Goal: Task Accomplishment & Management: Use online tool/utility

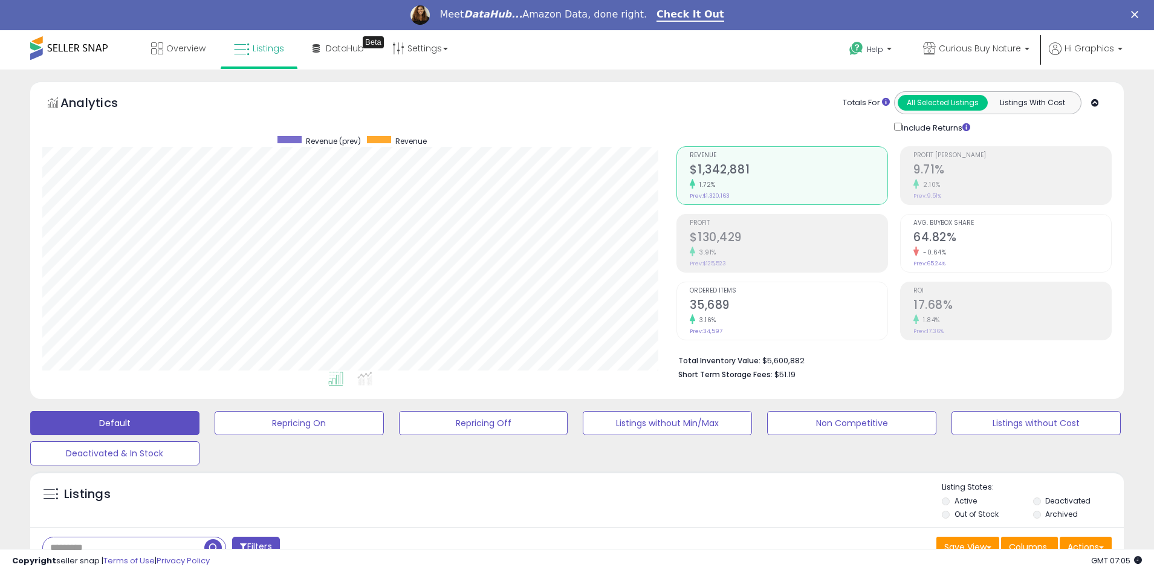
scroll to position [248, 635]
click at [982, 48] on span "Curious Buy Nature" at bounding box center [980, 48] width 82 height 12
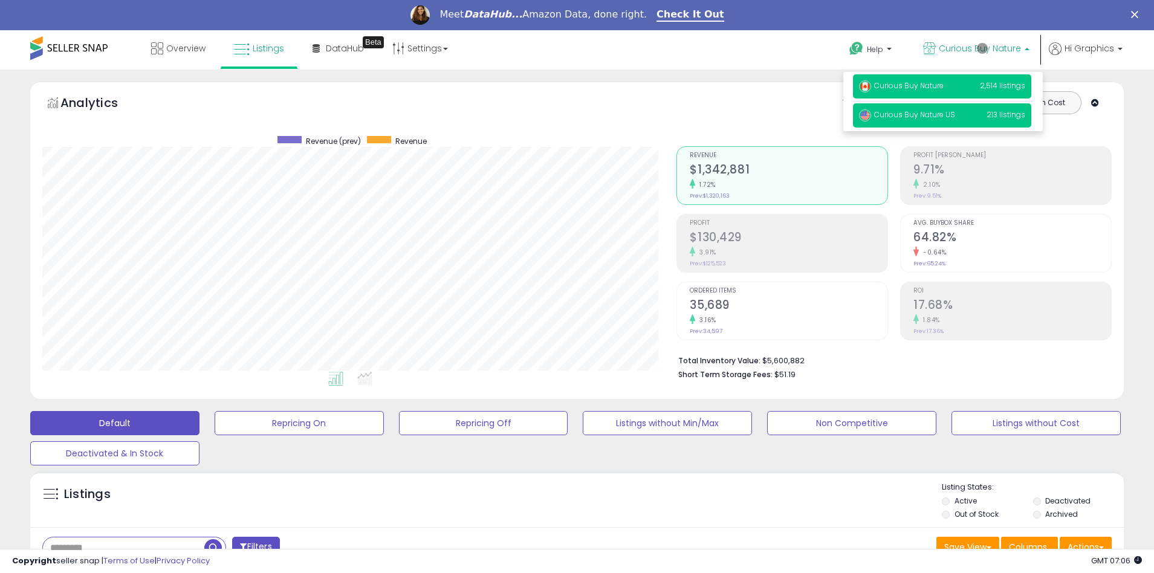
click at [944, 117] on span "Curious Buy Nature US" at bounding box center [907, 114] width 96 height 10
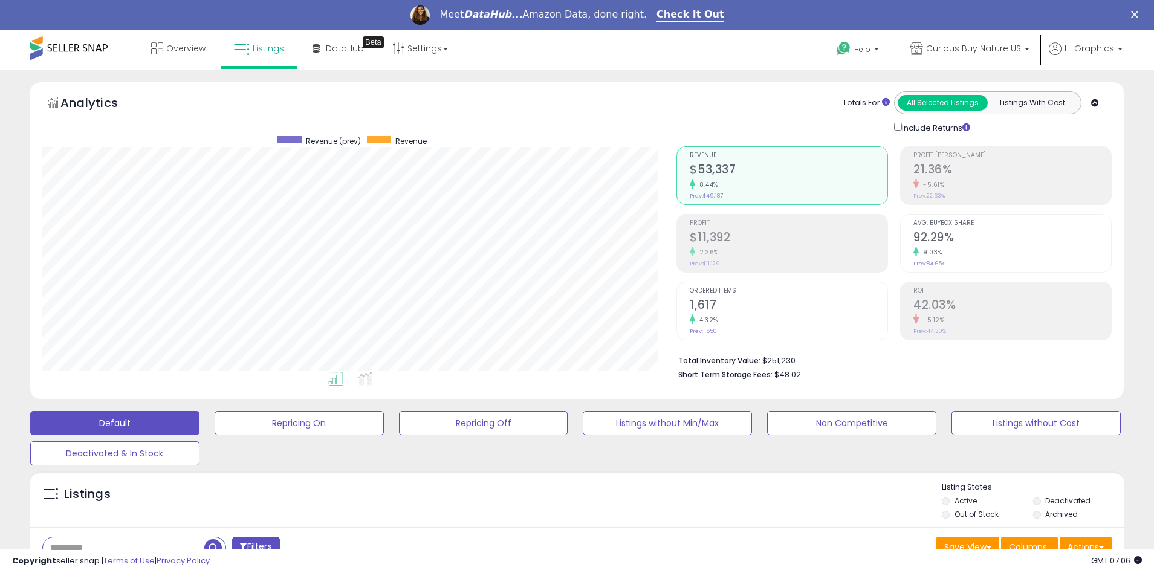
scroll to position [292, 0]
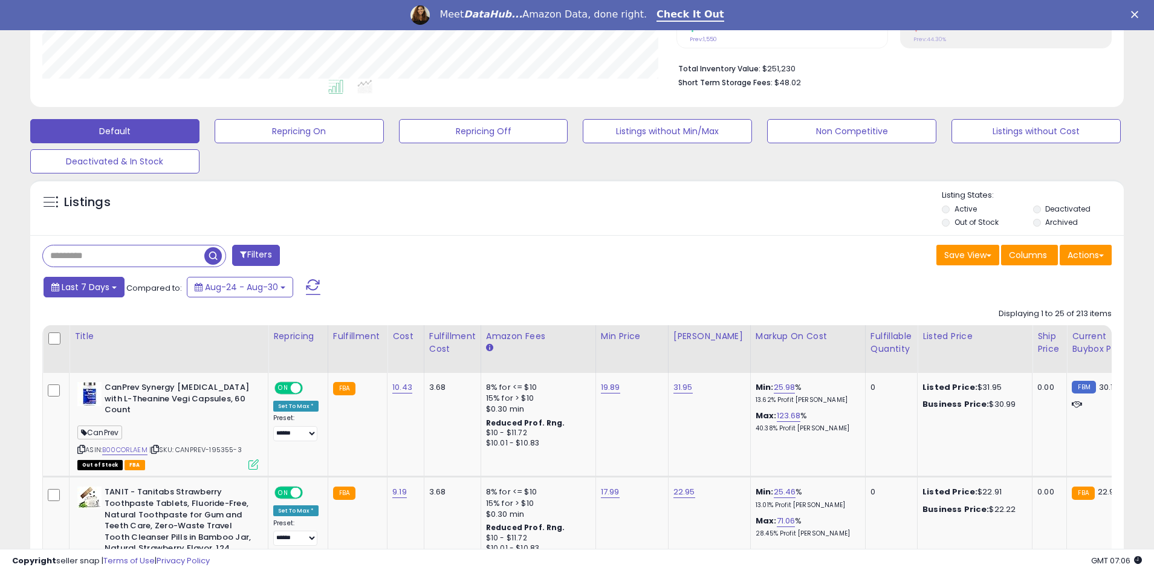
click at [83, 287] on span "Last 7 Days" at bounding box center [86, 287] width 48 height 12
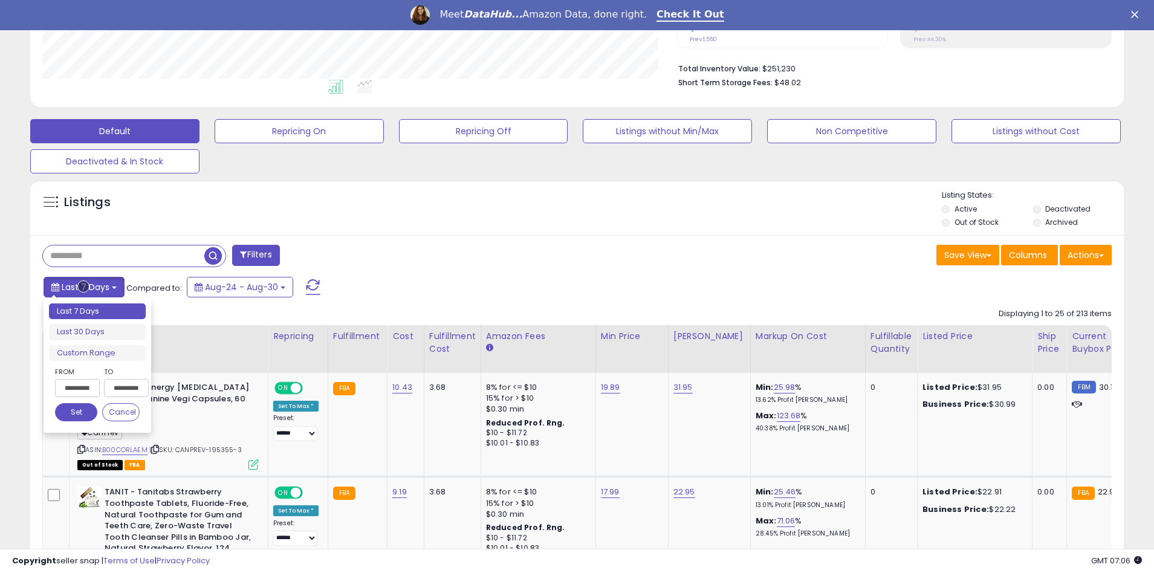
type input "**********"
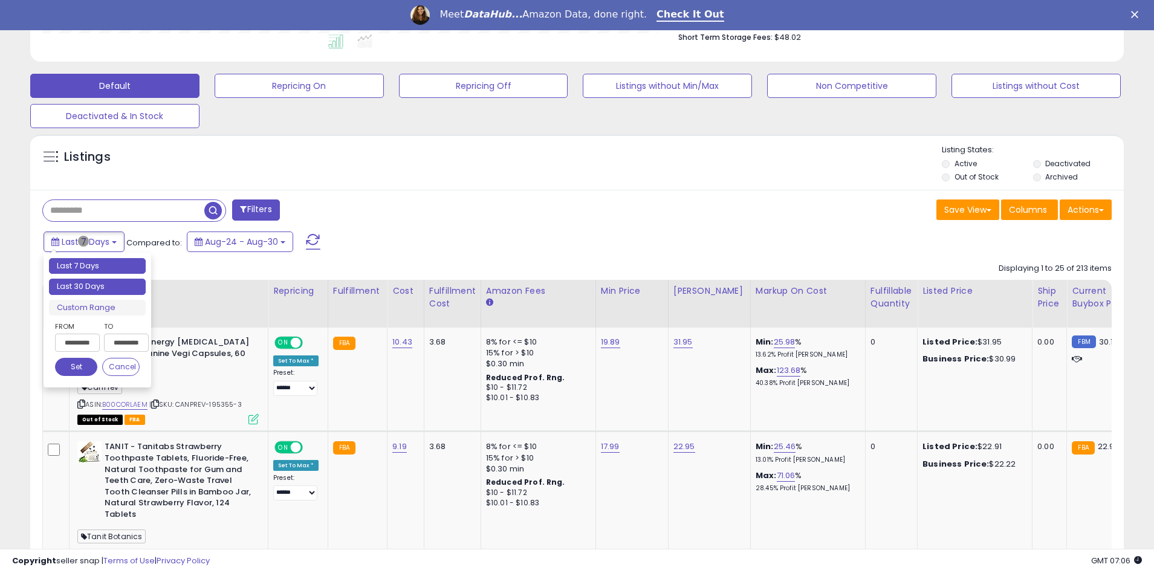
click at [97, 287] on li "Last 30 Days" at bounding box center [97, 287] width 97 height 16
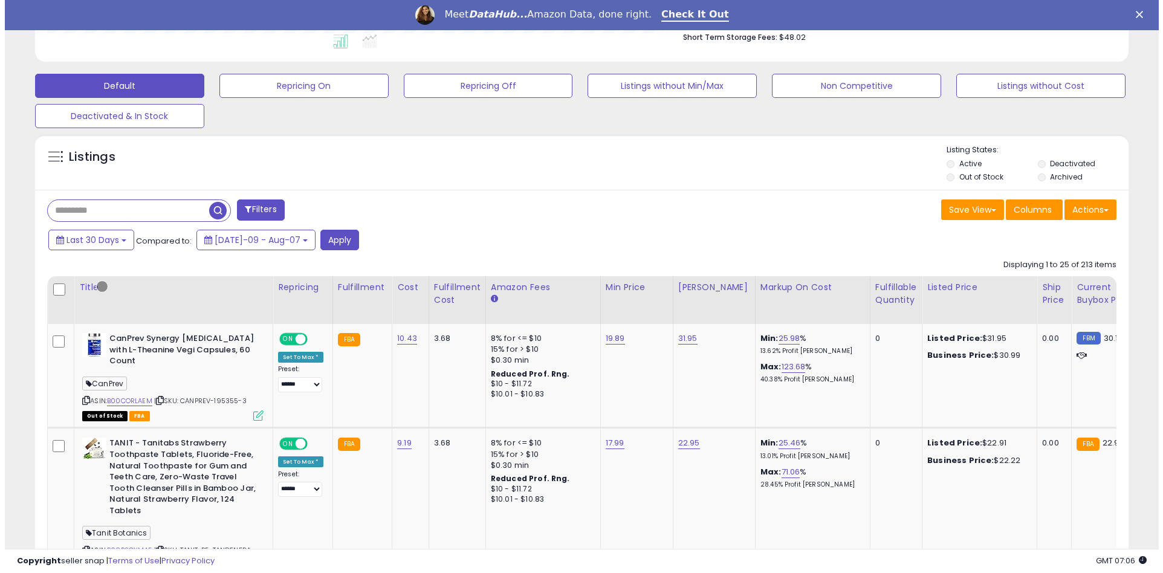
scroll to position [261, 0]
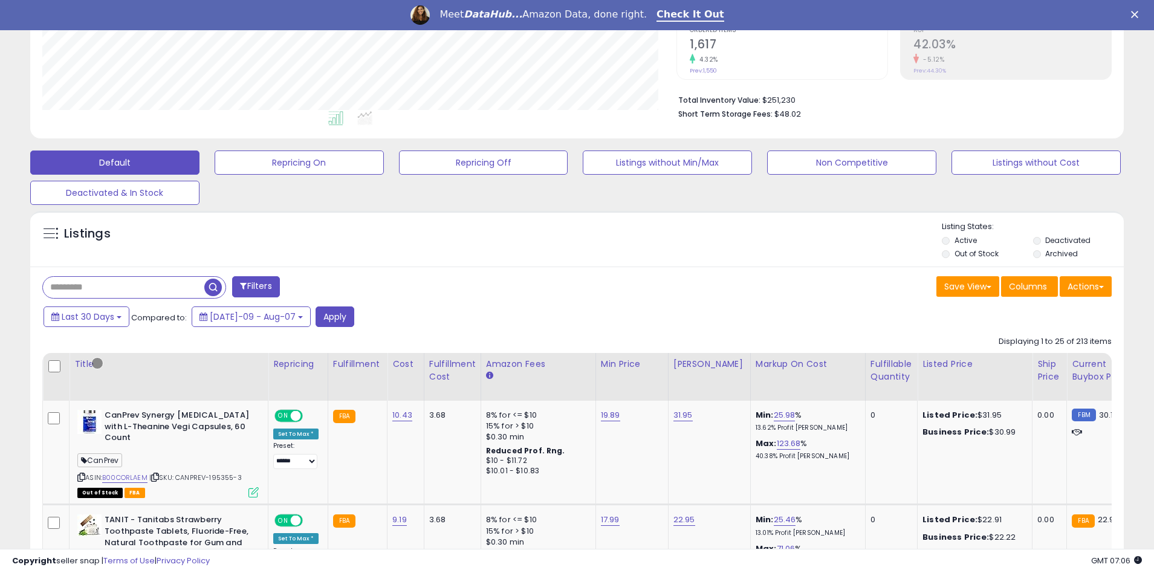
click at [257, 287] on button "Filters" at bounding box center [255, 286] width 47 height 21
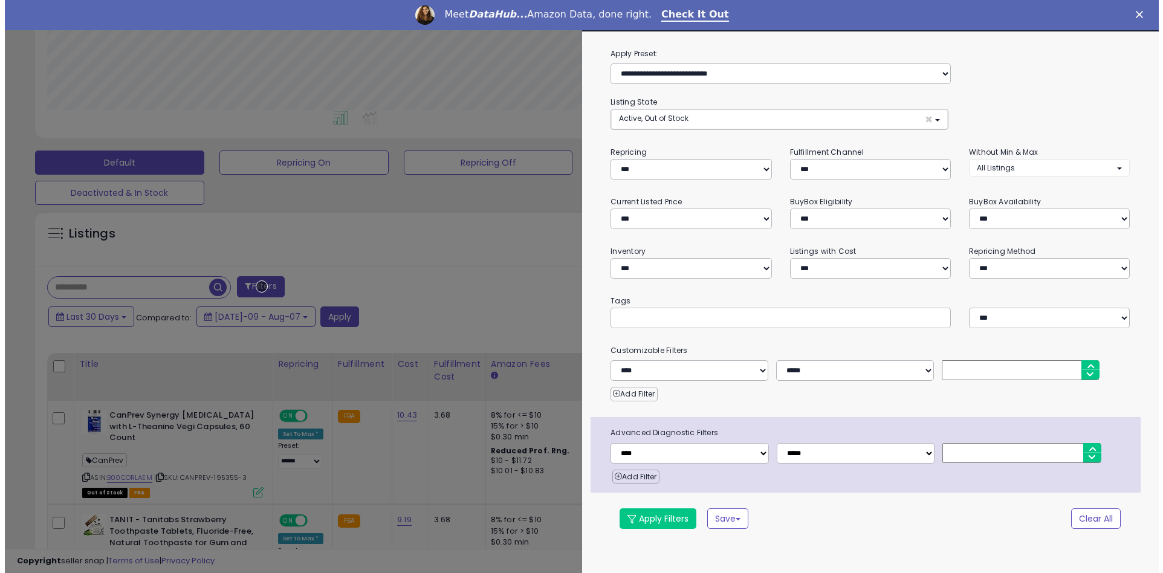
scroll to position [248, 640]
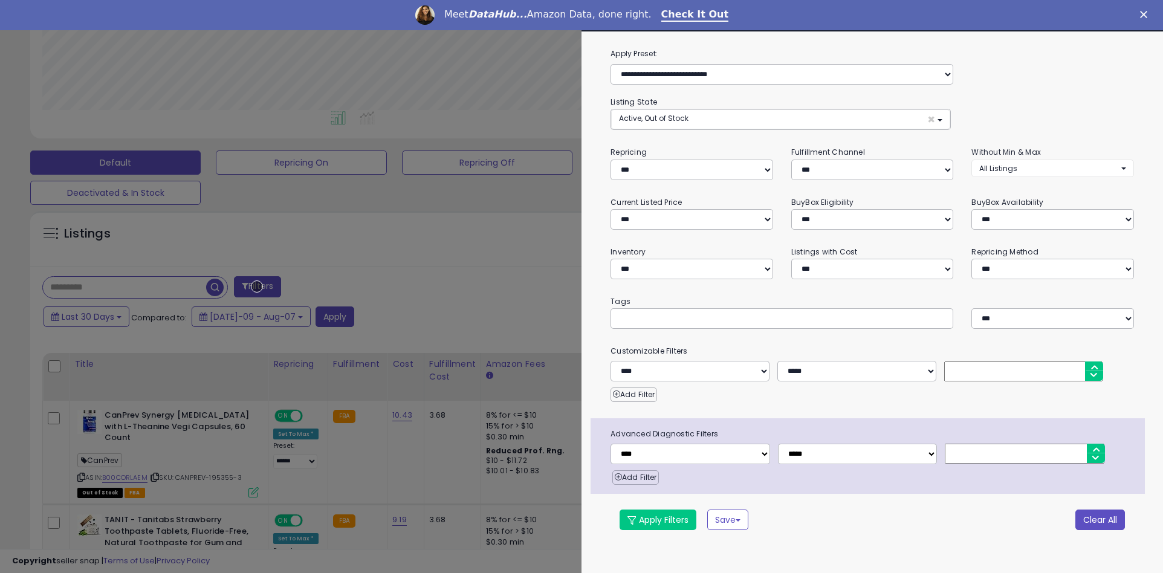
click at [1100, 519] on button "Clear All" at bounding box center [1100, 520] width 50 height 21
select select "*"
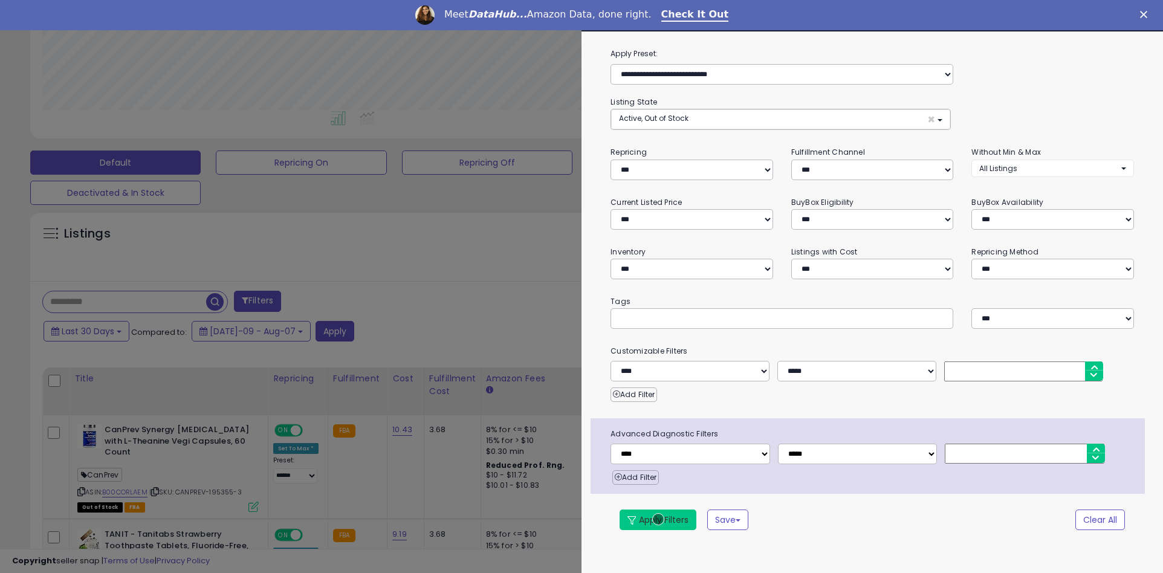
click at [658, 519] on button "Apply Filters" at bounding box center [658, 520] width 77 height 21
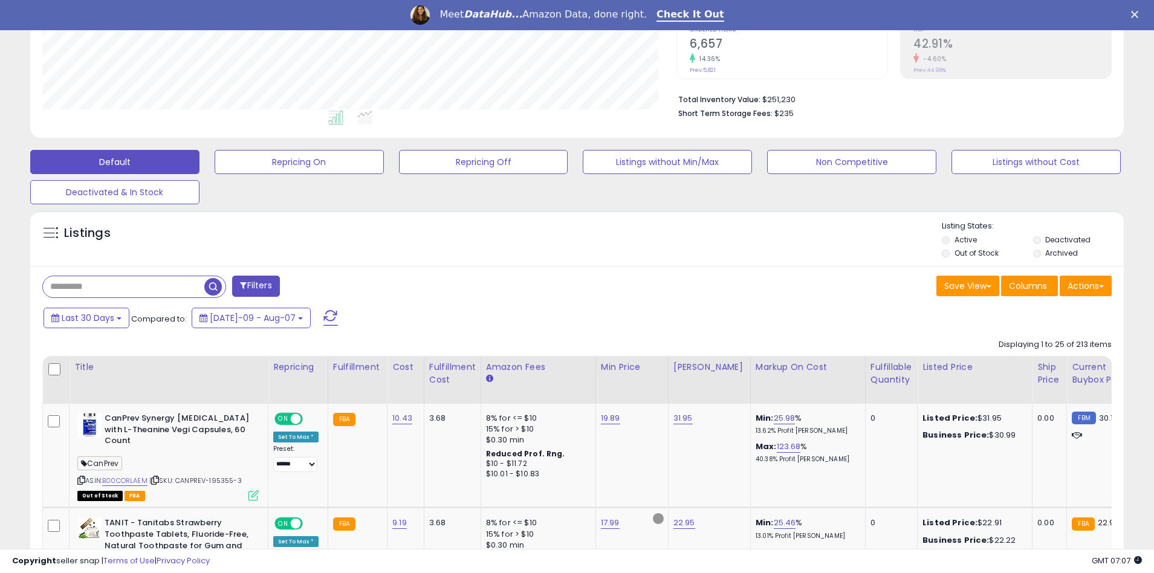
scroll to position [260, 0]
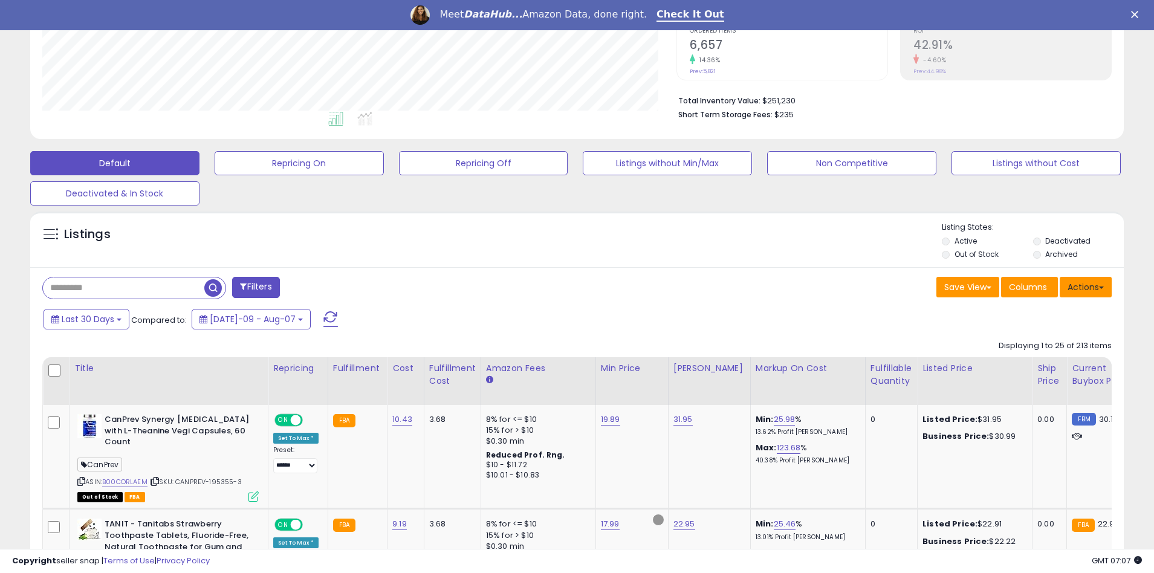
click at [1086, 287] on button "Actions" at bounding box center [1086, 287] width 52 height 21
click at [1036, 364] on link "Export All Columns" at bounding box center [1036, 364] width 132 height 19
